Goal: Information Seeking & Learning: Learn about a topic

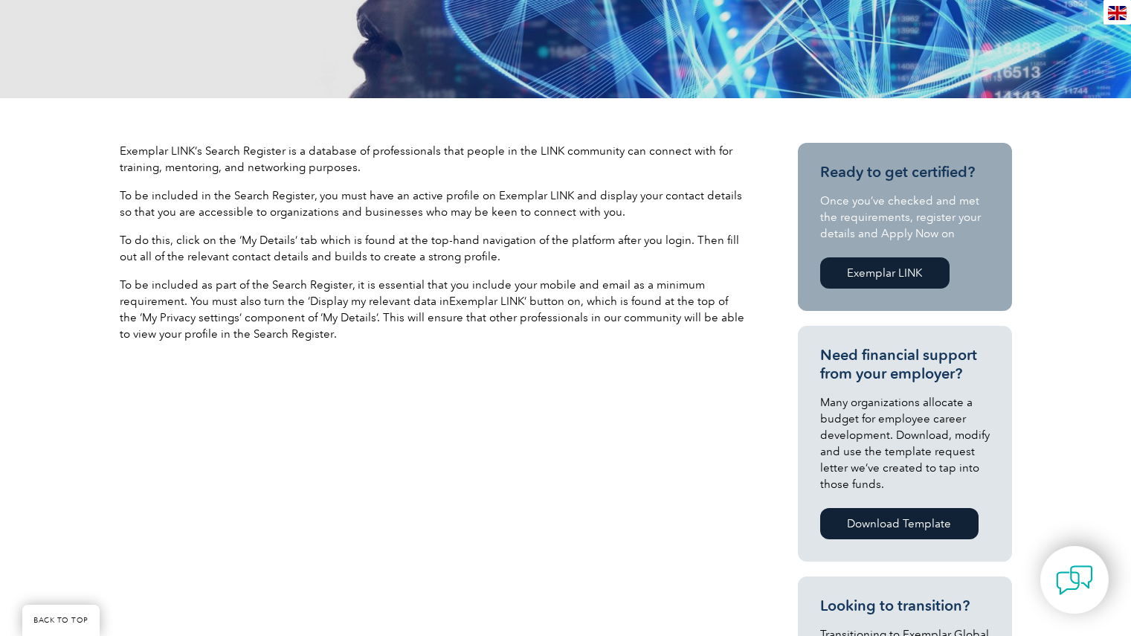
scroll to position [372, 0]
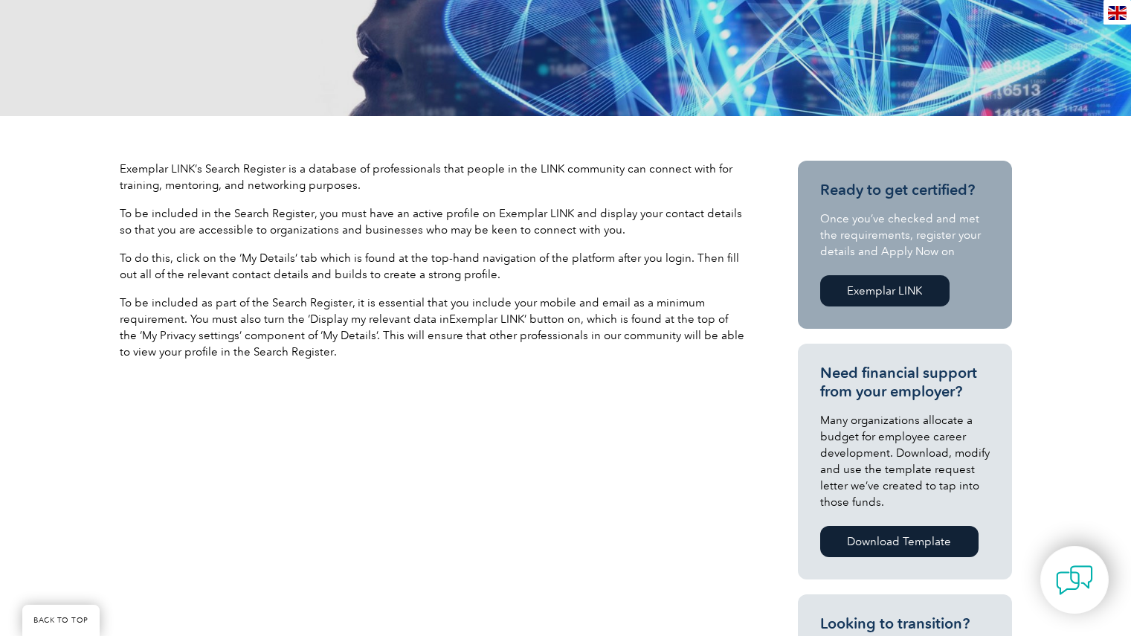
click at [900, 292] on link "Exemplar LINK" at bounding box center [884, 290] width 129 height 31
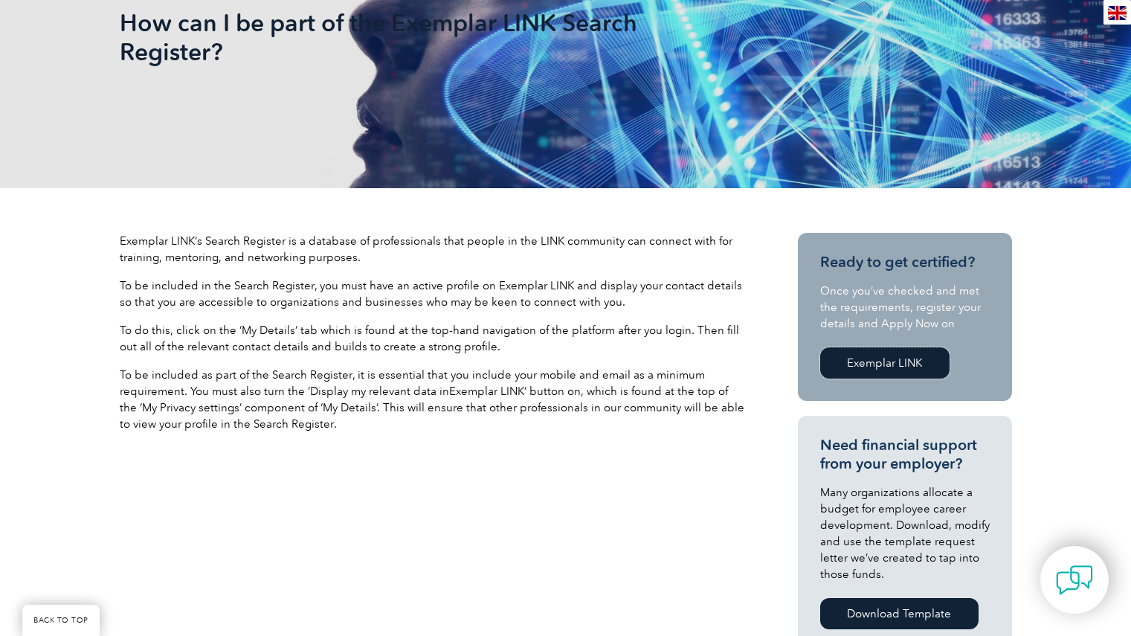
scroll to position [298, 0]
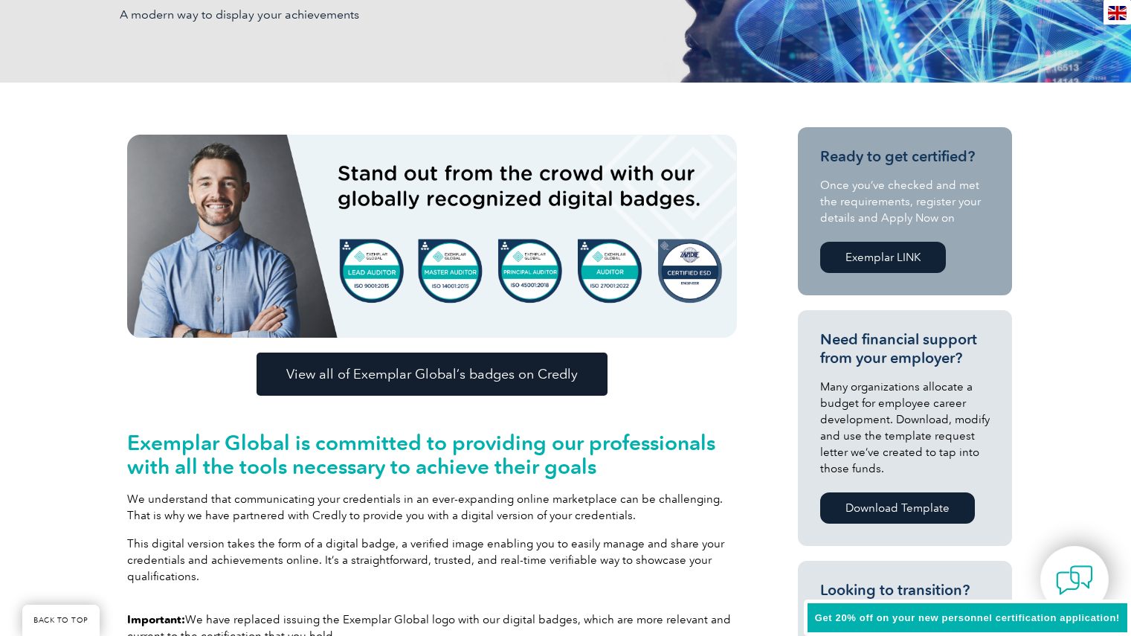
scroll to position [298, 0]
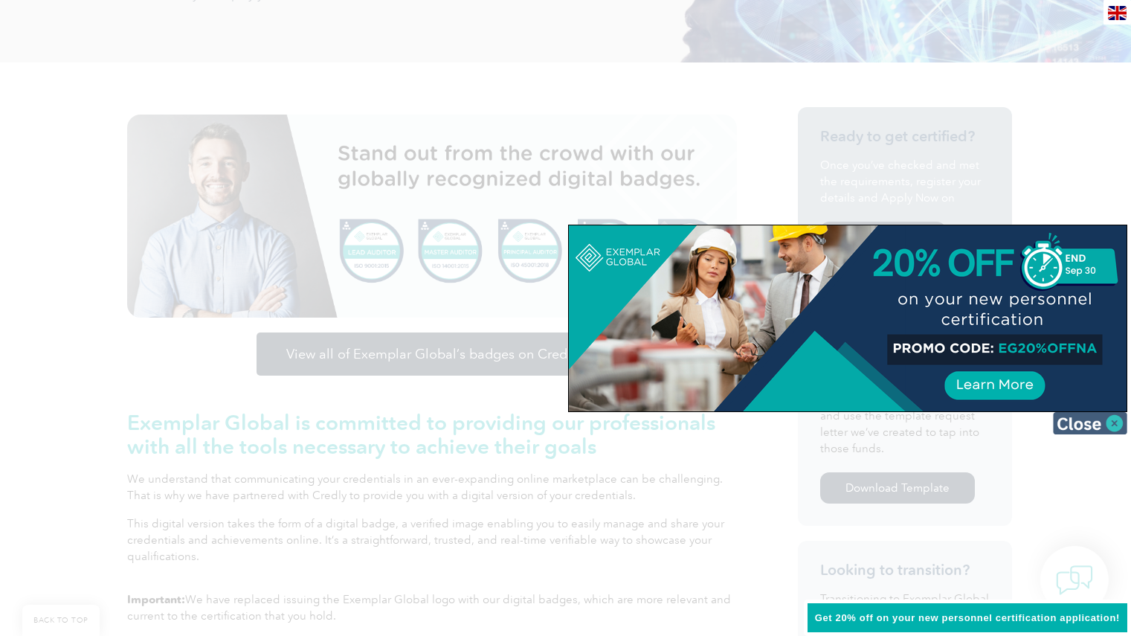
click at [1104, 420] on img at bounding box center [1090, 423] width 74 height 22
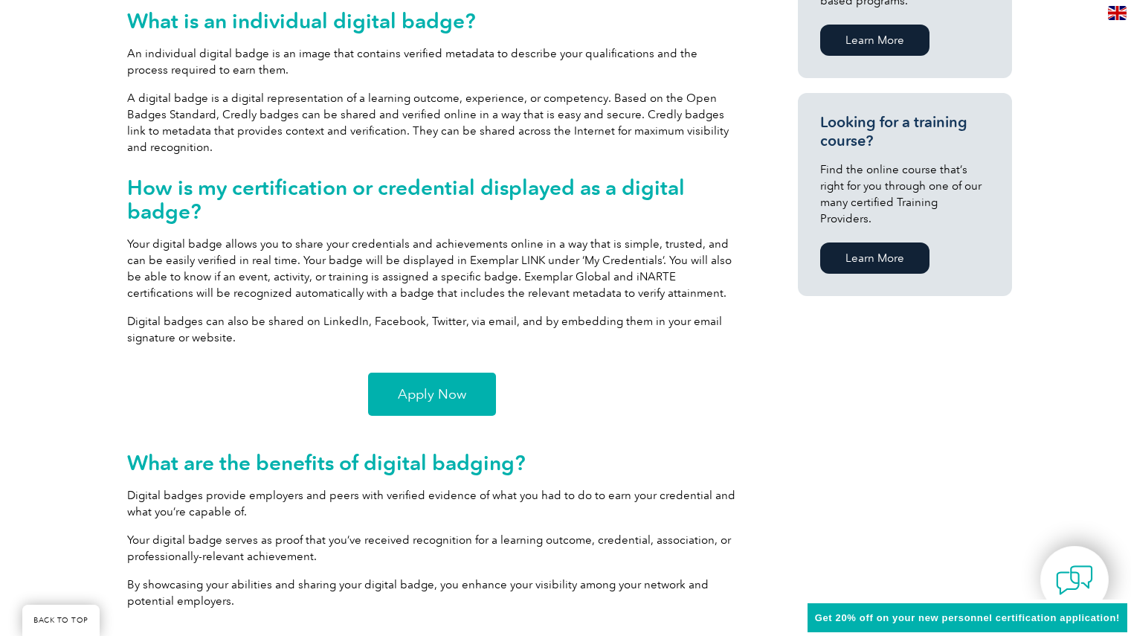
scroll to position [967, 0]
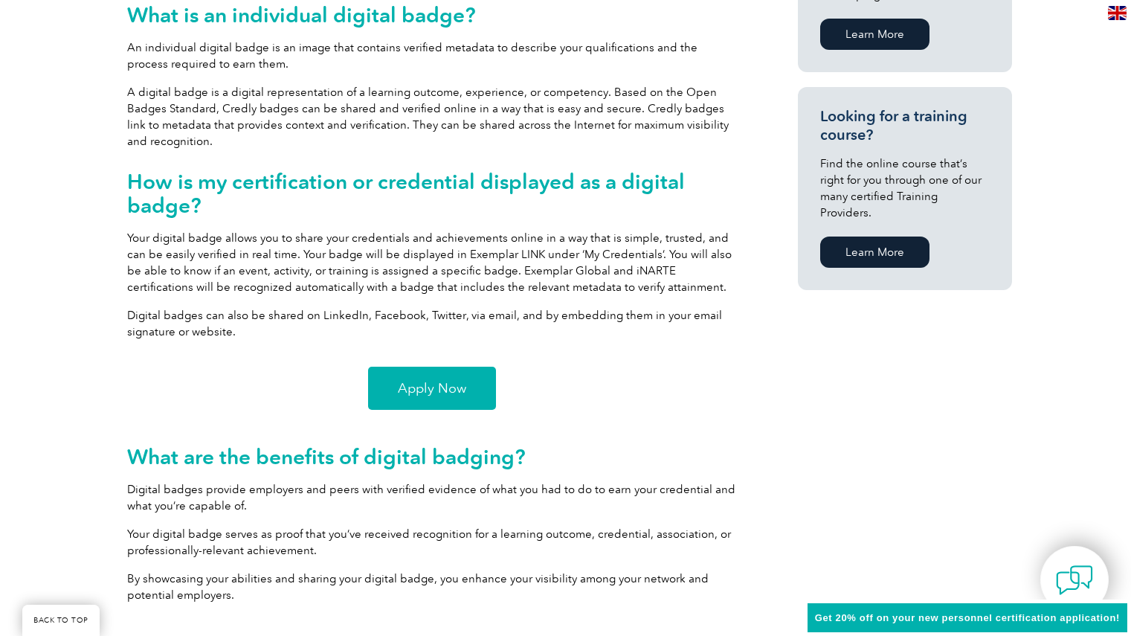
click at [445, 391] on span "Apply Now" at bounding box center [432, 388] width 68 height 13
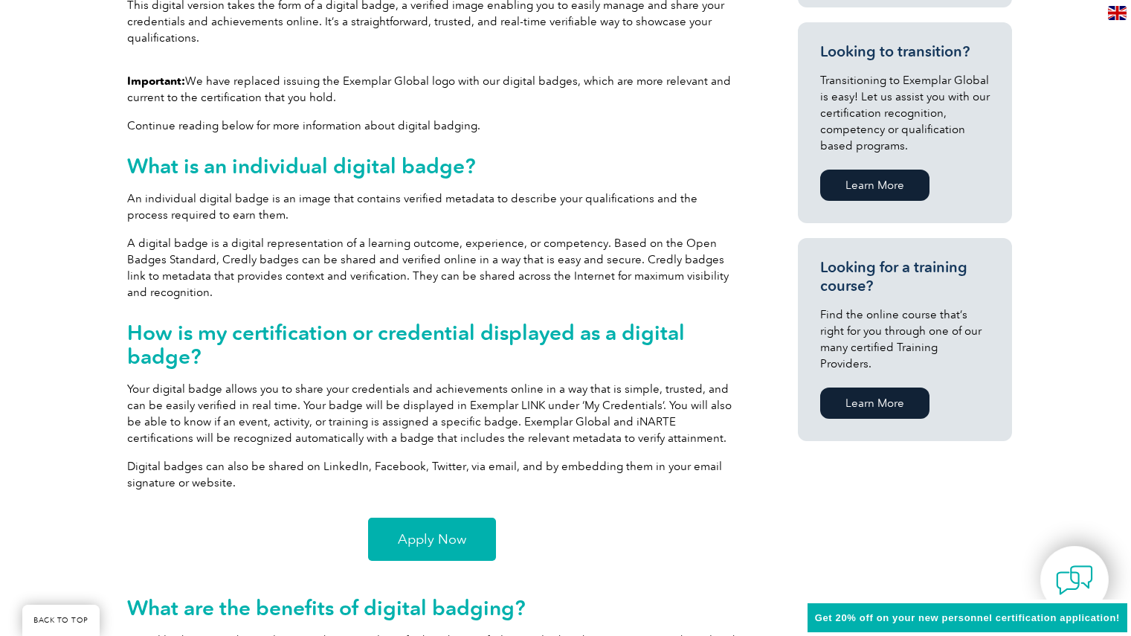
scroll to position [818, 0]
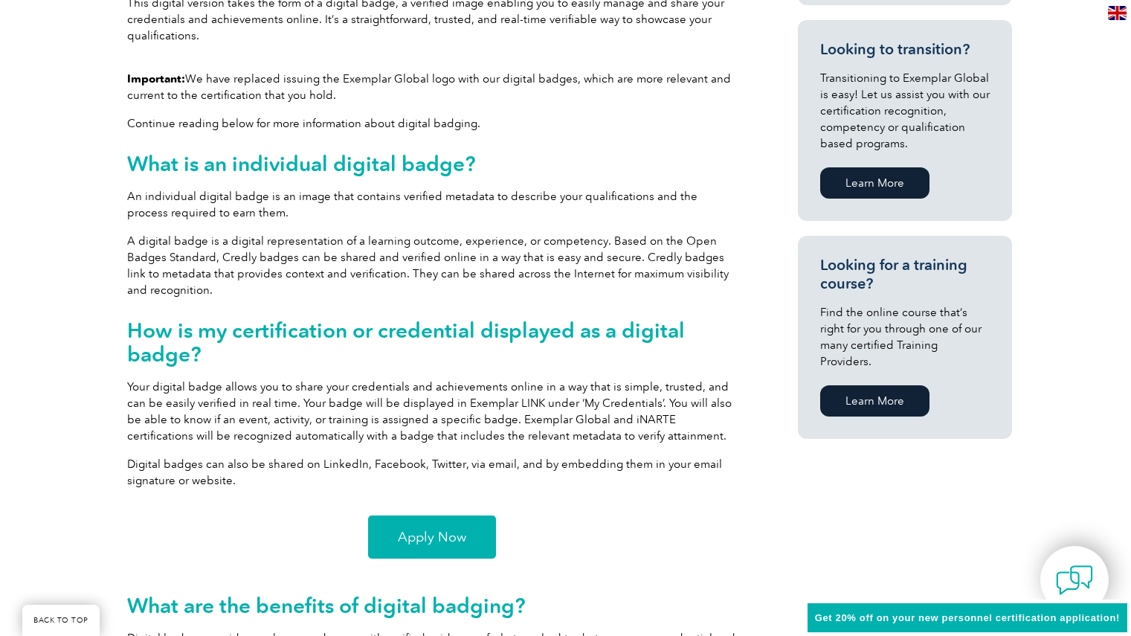
click at [444, 526] on link "Apply Now" at bounding box center [432, 536] width 128 height 43
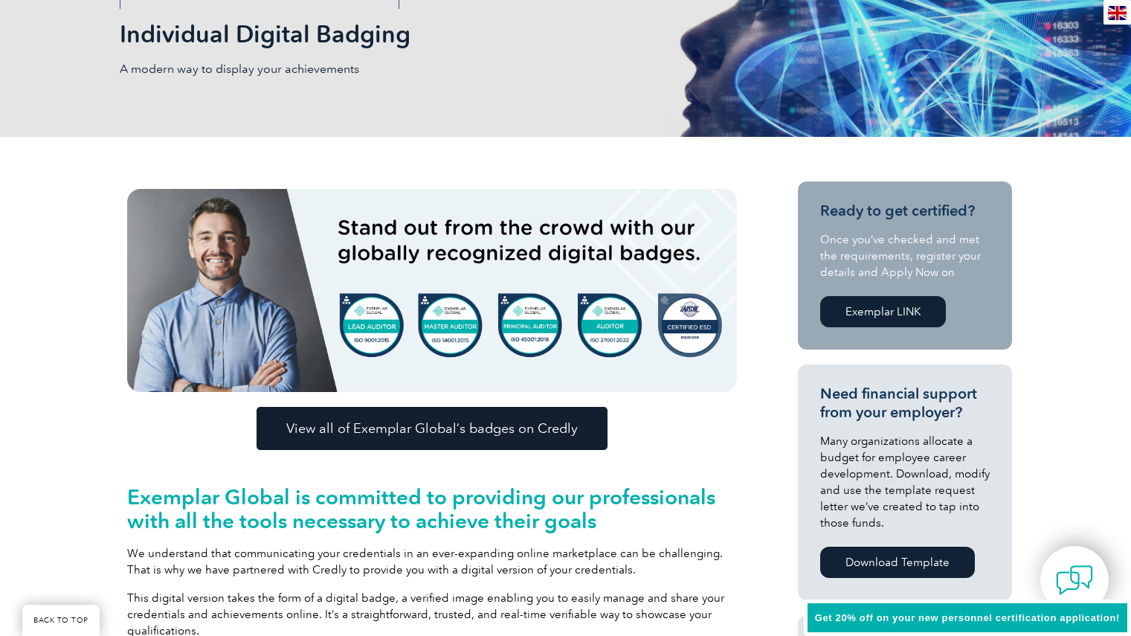
scroll to position [0, 0]
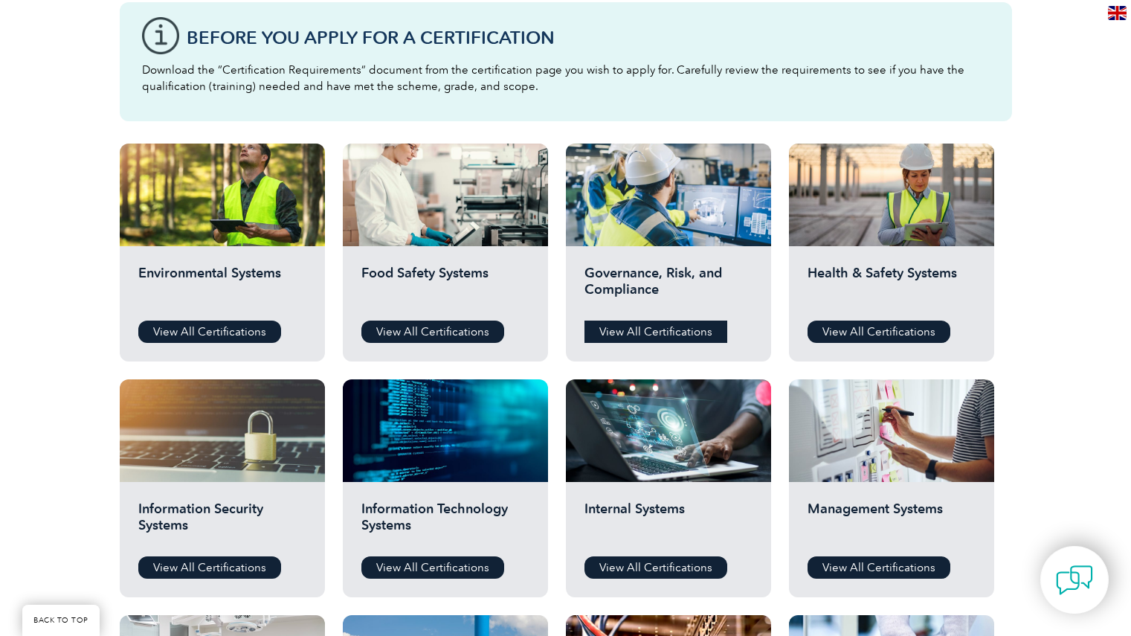
scroll to position [446, 0]
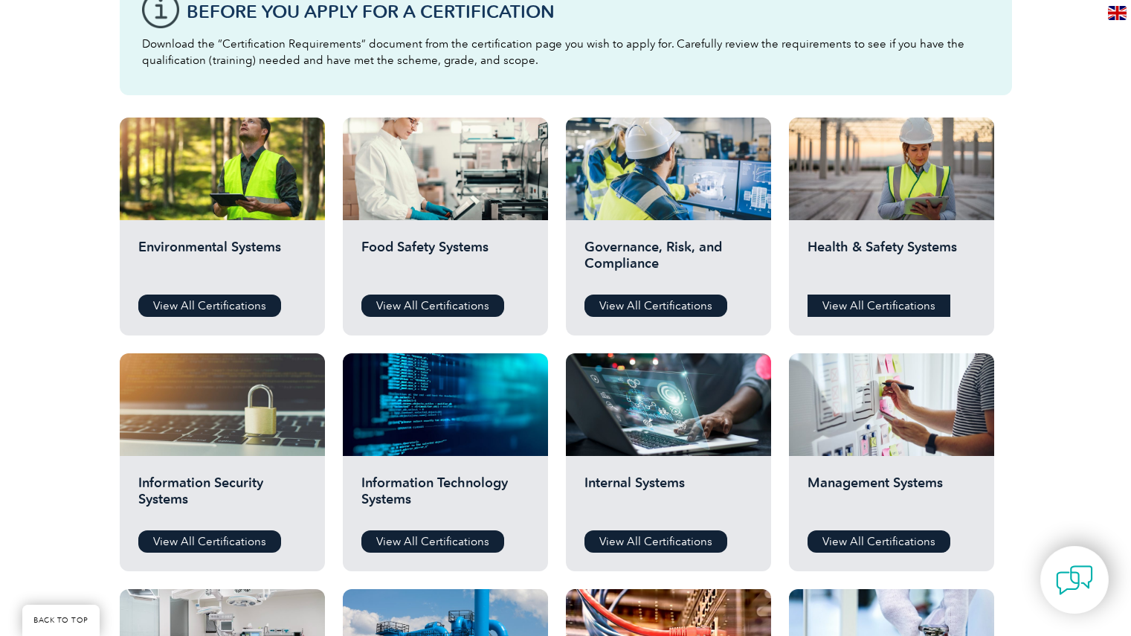
click at [850, 308] on link "View All Certifications" at bounding box center [879, 306] width 143 height 22
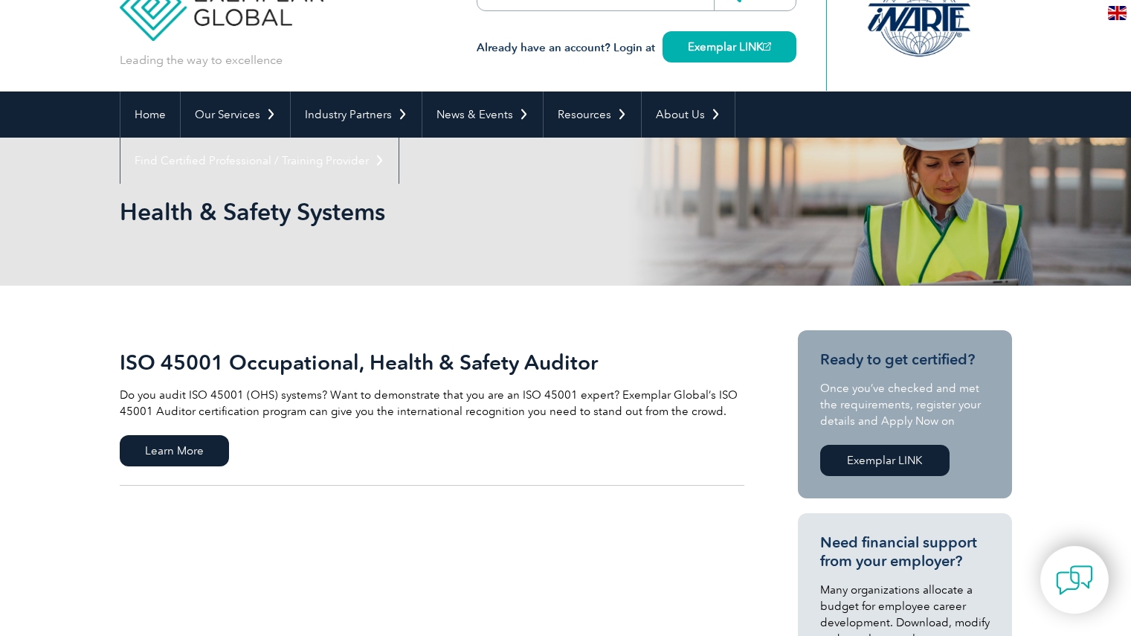
scroll to position [74, 0]
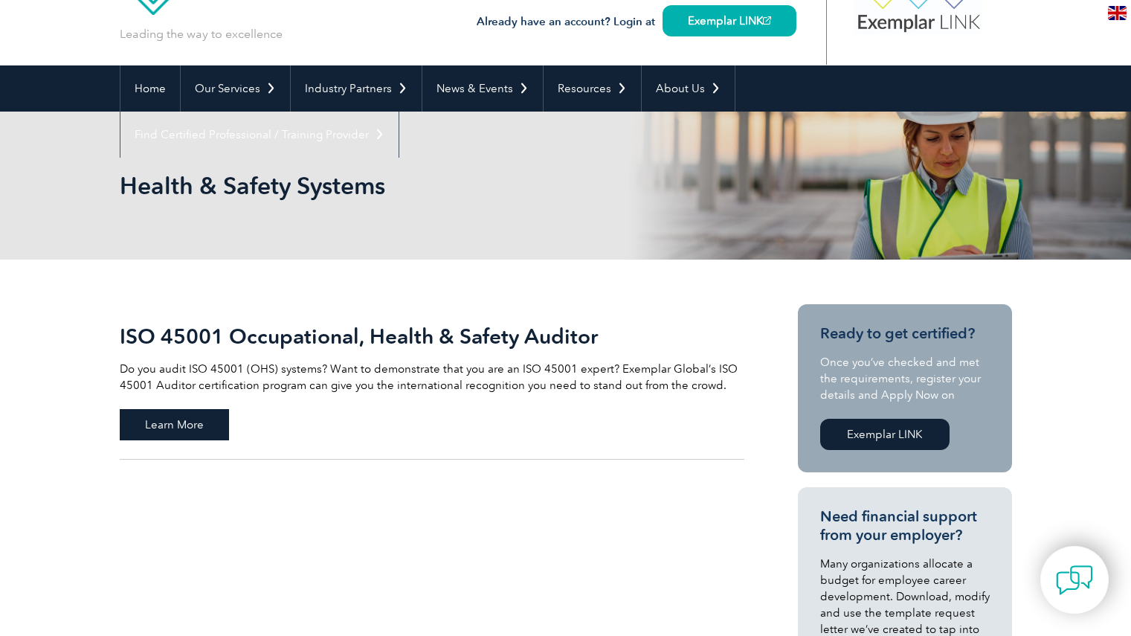
click at [187, 422] on span "Learn More" at bounding box center [174, 424] width 109 height 31
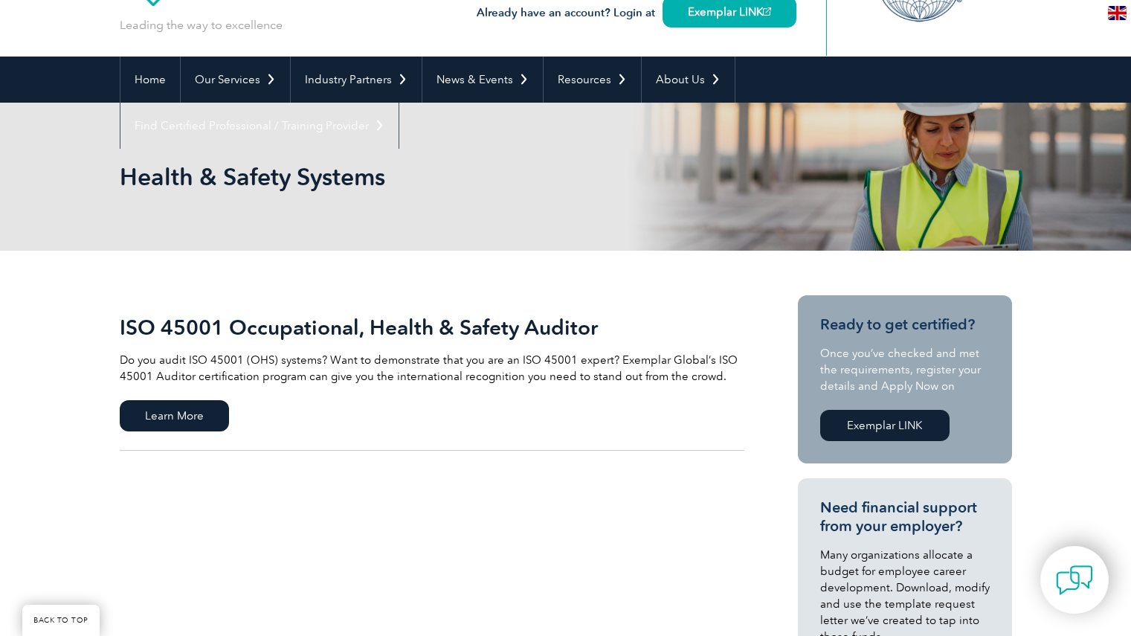
scroll to position [0, 0]
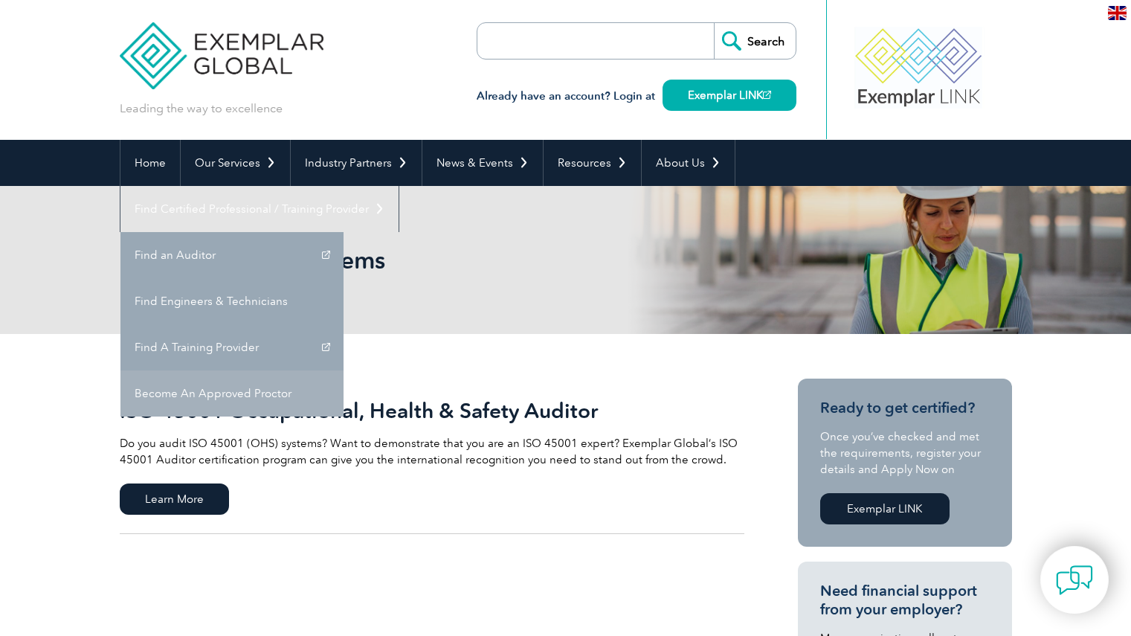
click at [344, 370] on link "Become An Approved Proctor" at bounding box center [232, 393] width 223 height 46
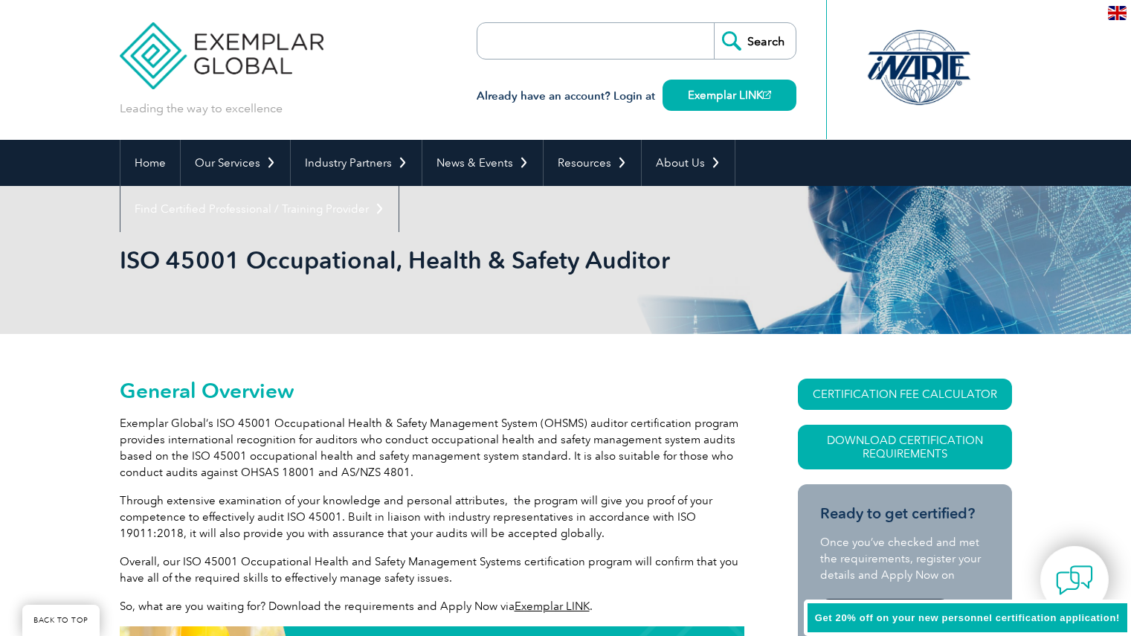
scroll to position [298, 0]
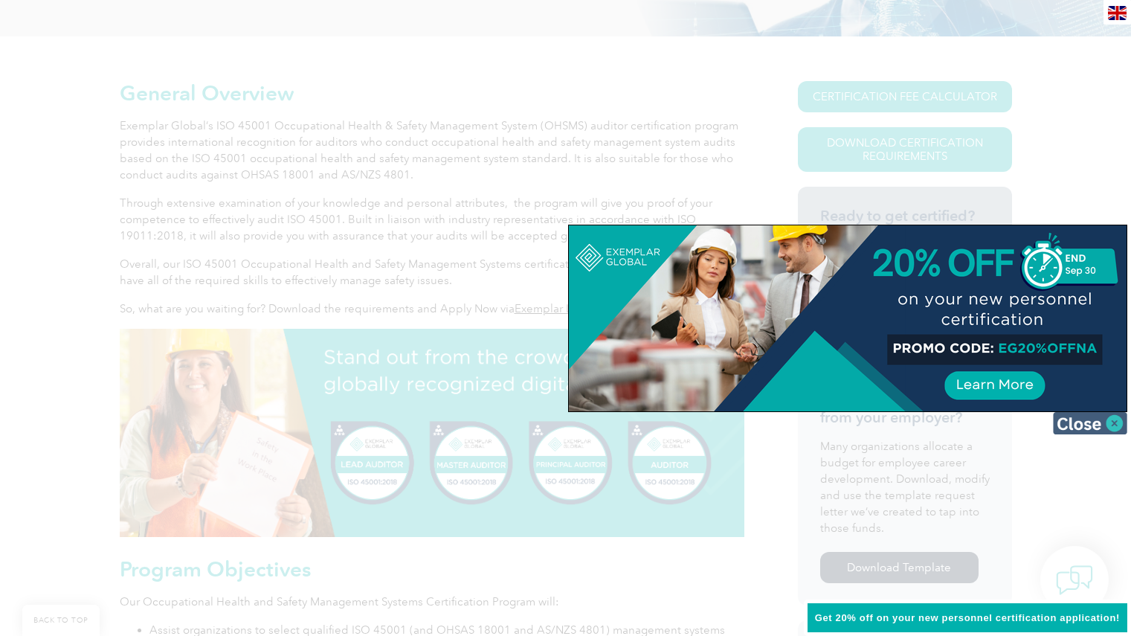
click at [1111, 424] on img at bounding box center [1090, 423] width 74 height 22
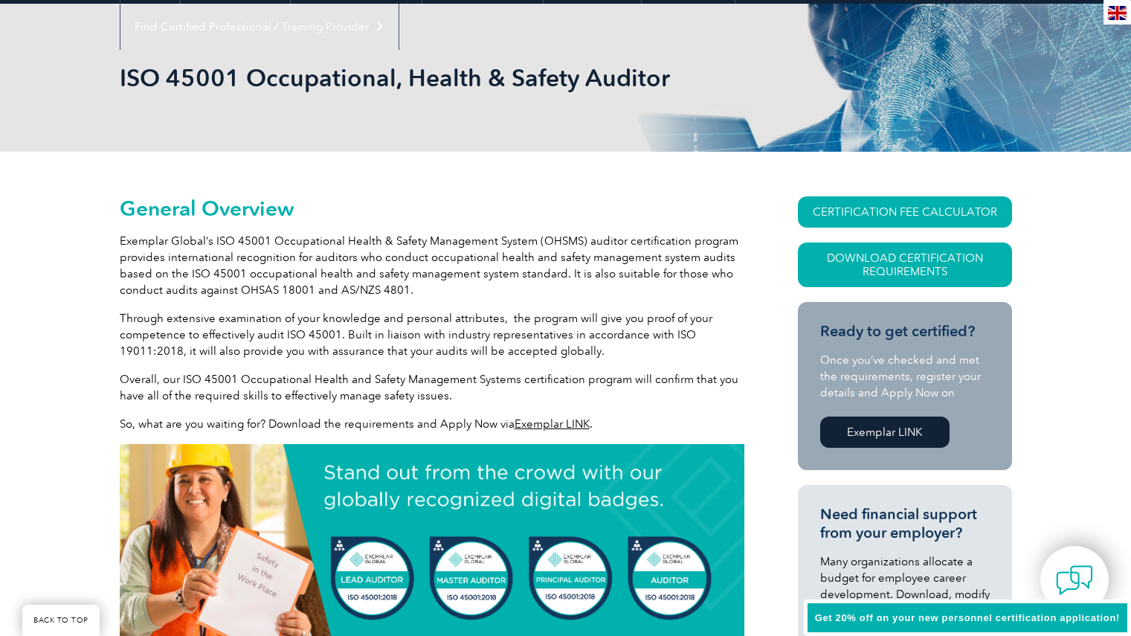
scroll to position [74, 0]
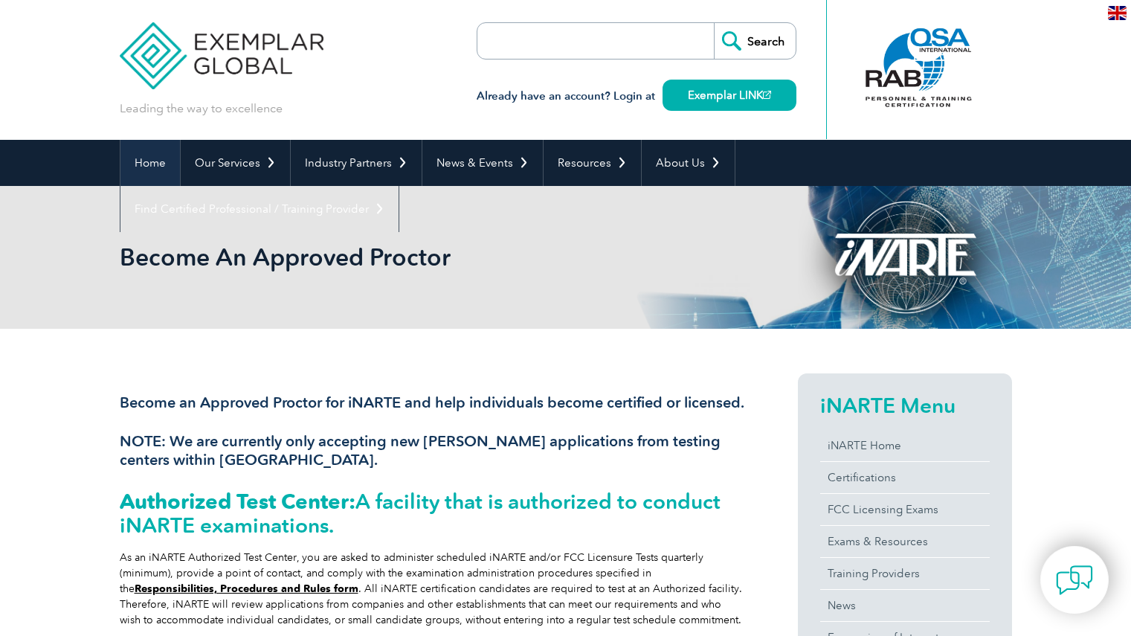
click at [127, 167] on link "Home" at bounding box center [151, 163] width 60 height 46
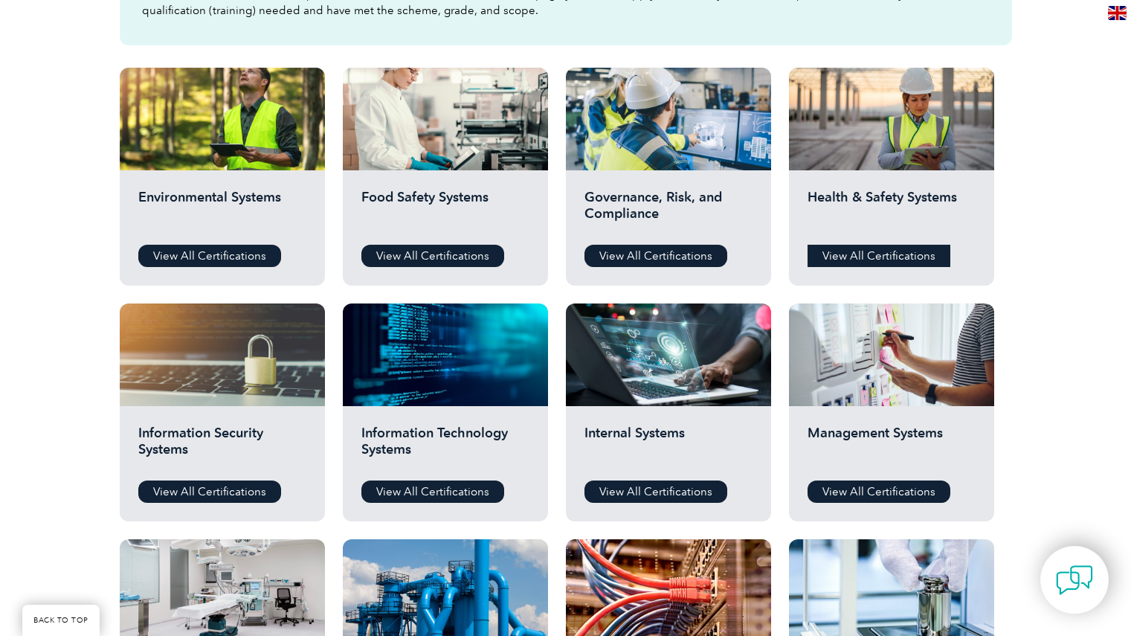
scroll to position [372, 0]
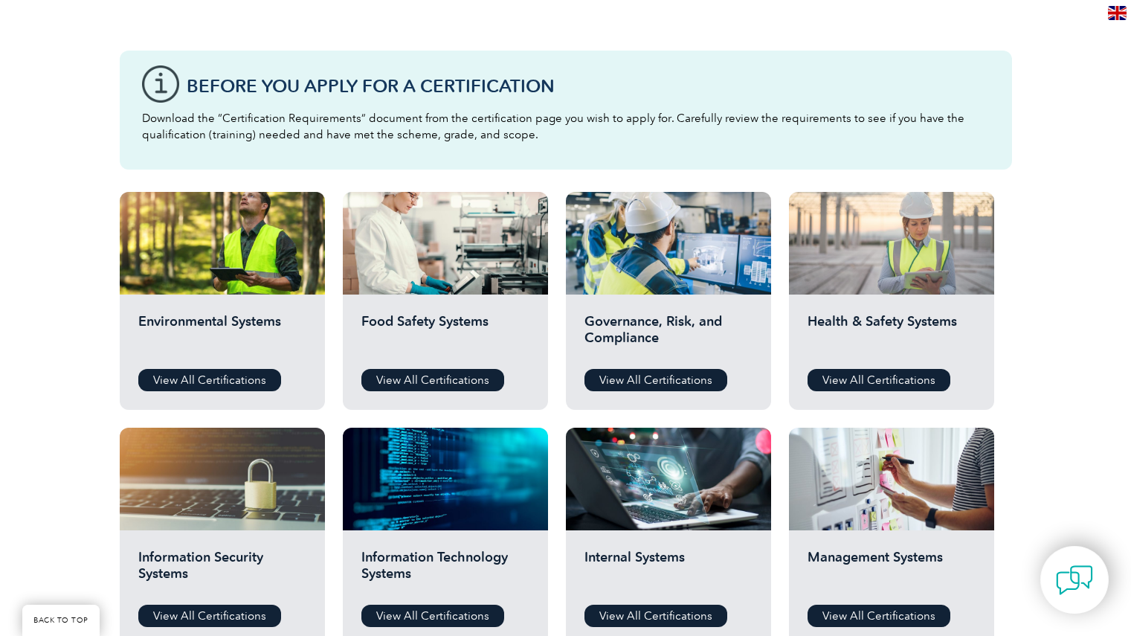
click at [887, 259] on div at bounding box center [891, 243] width 205 height 103
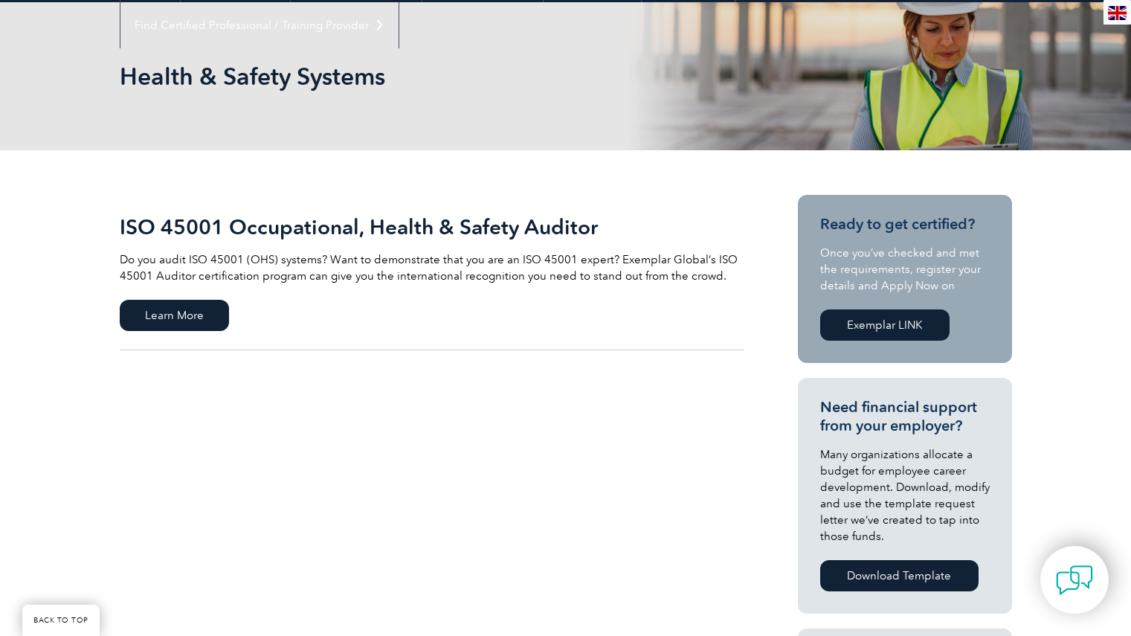
scroll to position [149, 0]
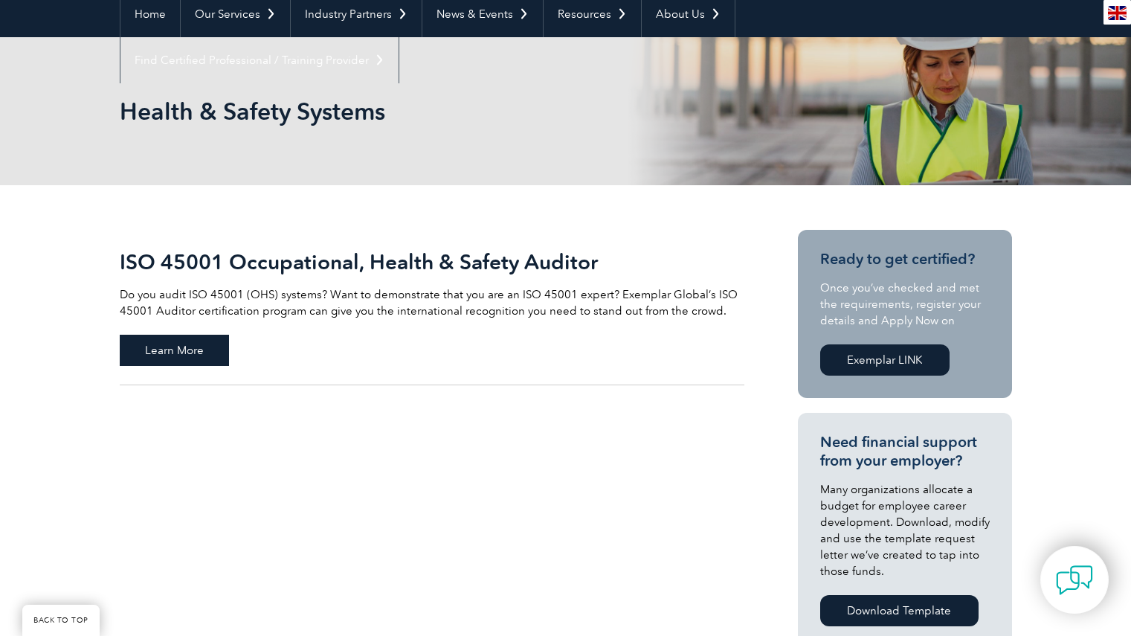
click at [210, 347] on span "Learn More" at bounding box center [174, 350] width 109 height 31
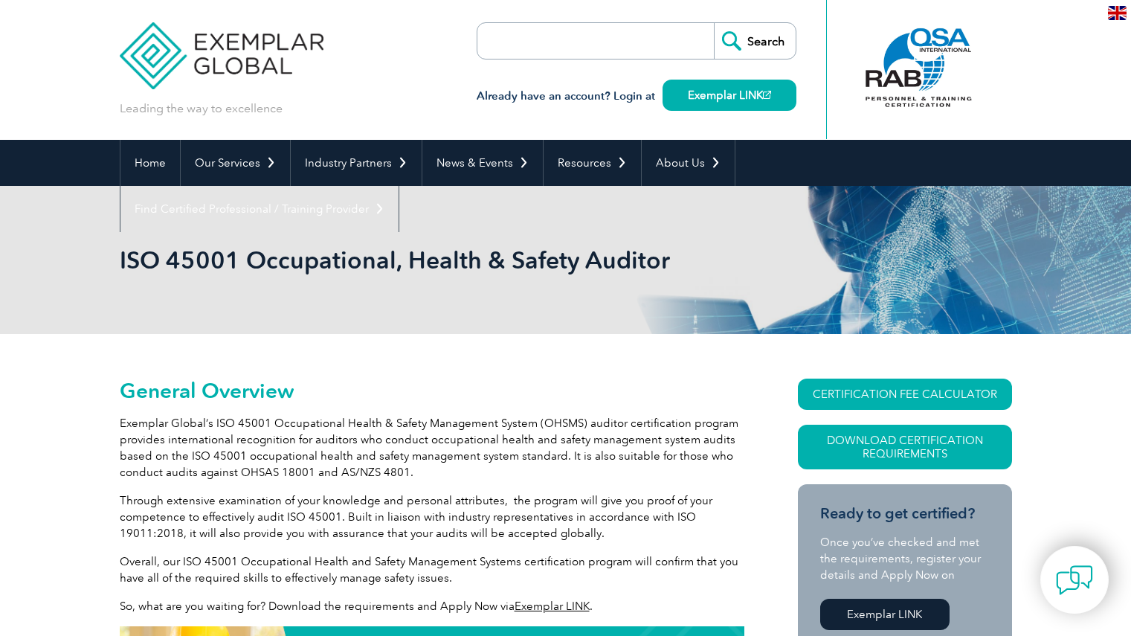
click at [613, 28] on input "search" at bounding box center [563, 41] width 156 height 36
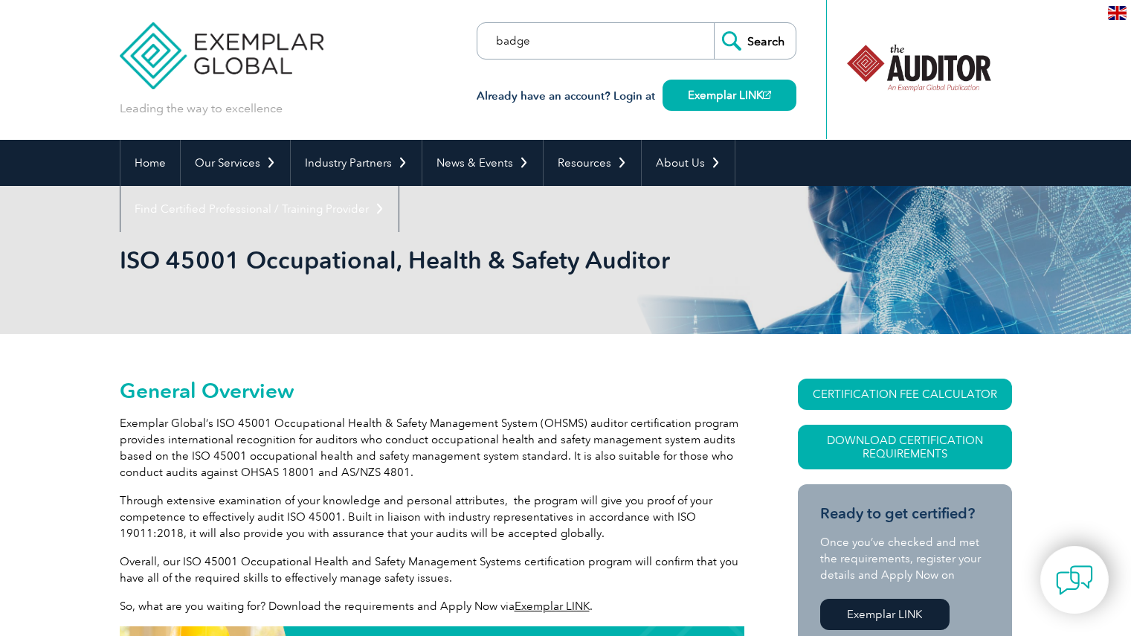
type input "badge"
click at [714, 23] on input "Search" at bounding box center [755, 41] width 82 height 36
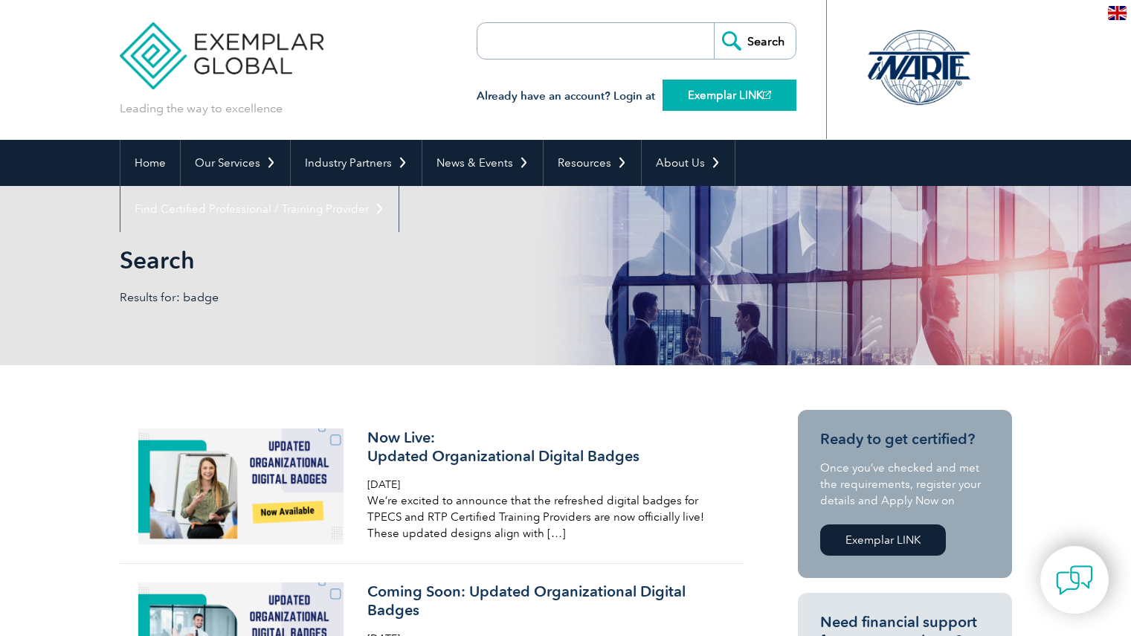
click at [743, 103] on link "Exemplar LINK" at bounding box center [730, 95] width 134 height 31
